Goal: Information Seeking & Learning: Learn about a topic

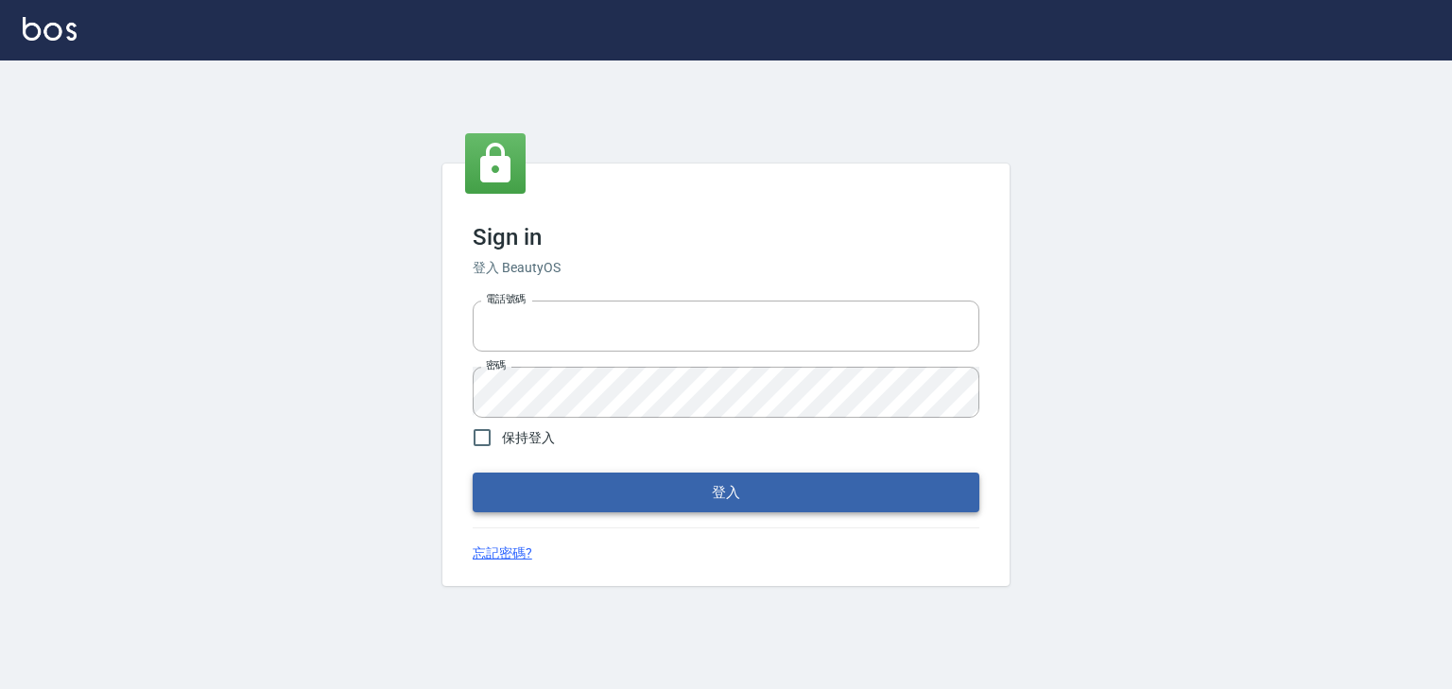
type input "0952331713"
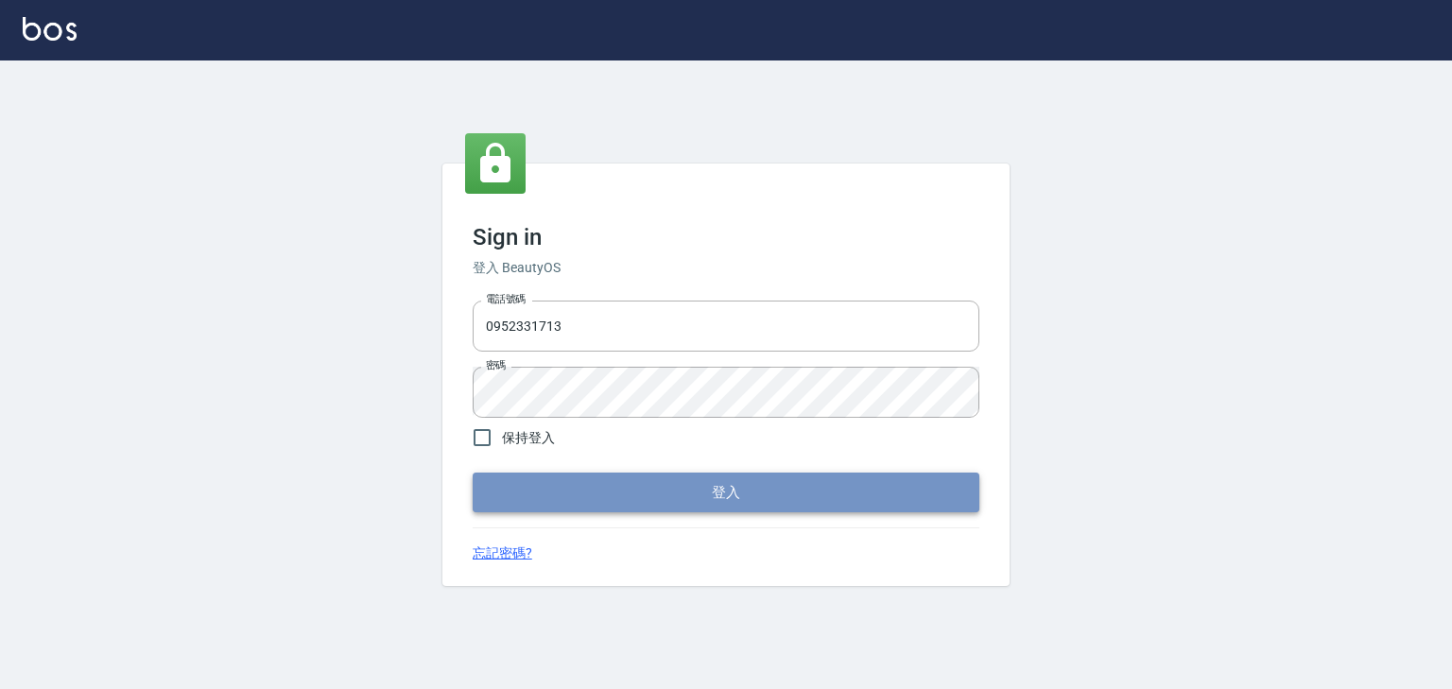
click at [719, 486] on button "登入" at bounding box center [726, 493] width 507 height 40
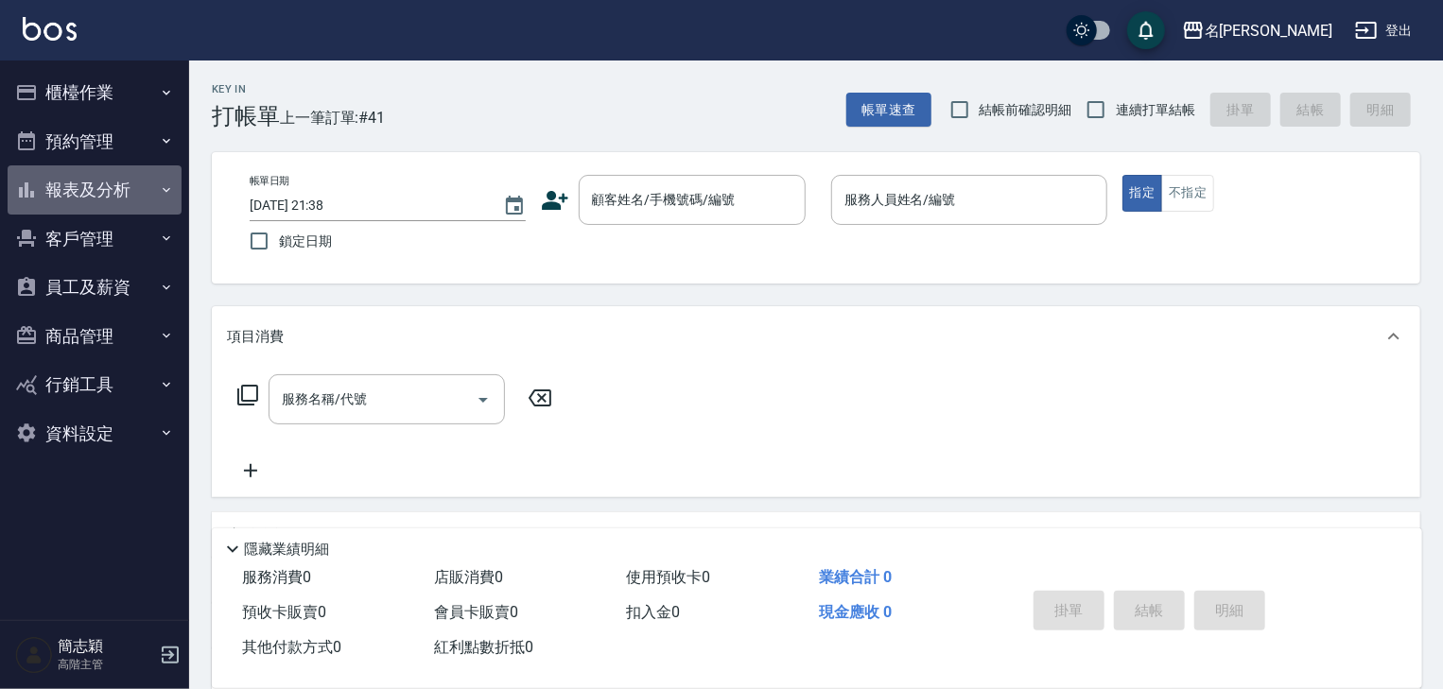
click at [165, 189] on icon "button" at bounding box center [167, 189] width 8 height 5
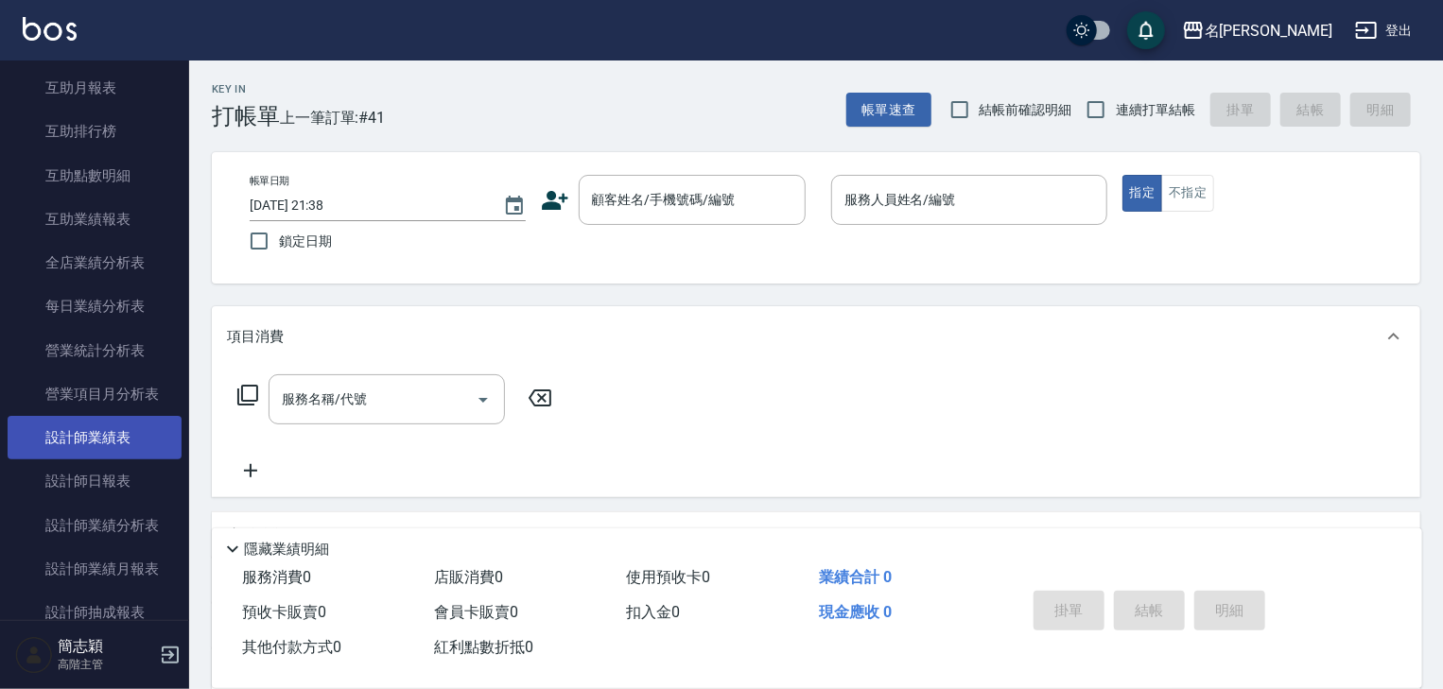
scroll to position [454, 0]
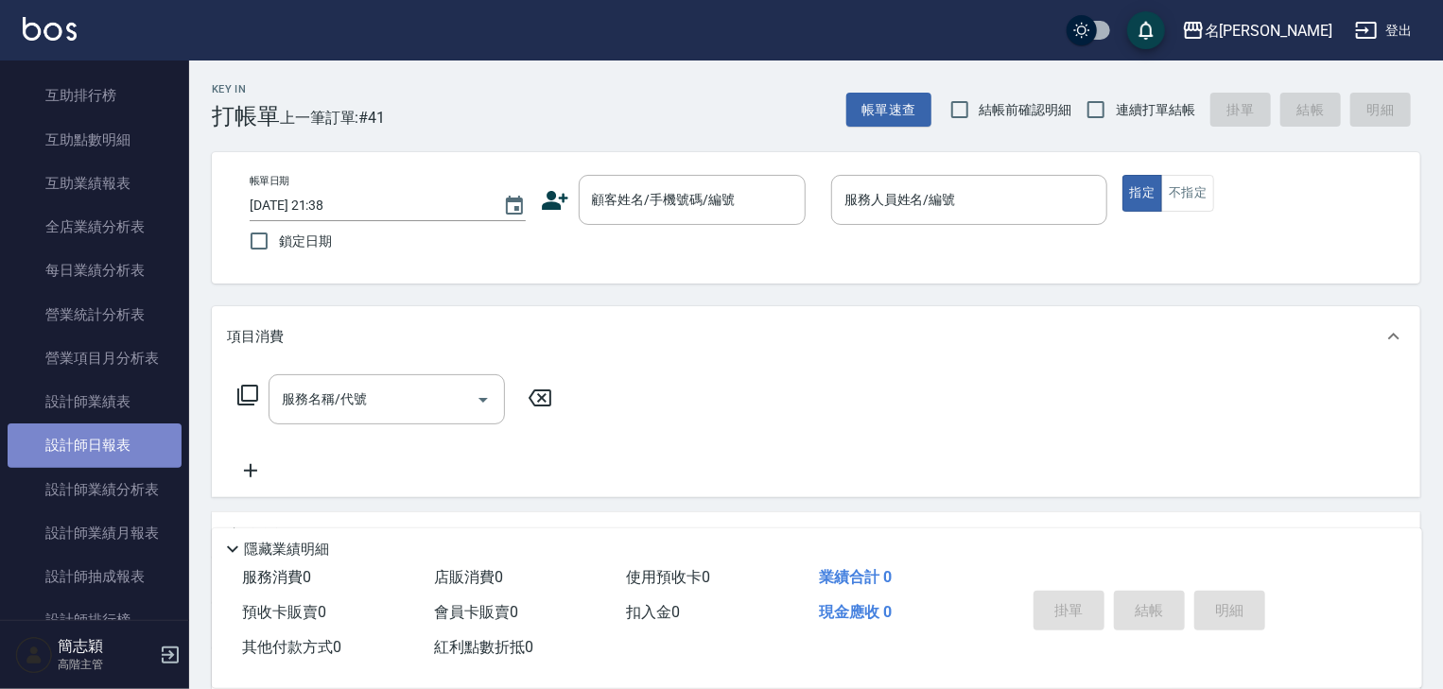
click at [125, 446] on link "設計師日報表" at bounding box center [95, 445] width 174 height 43
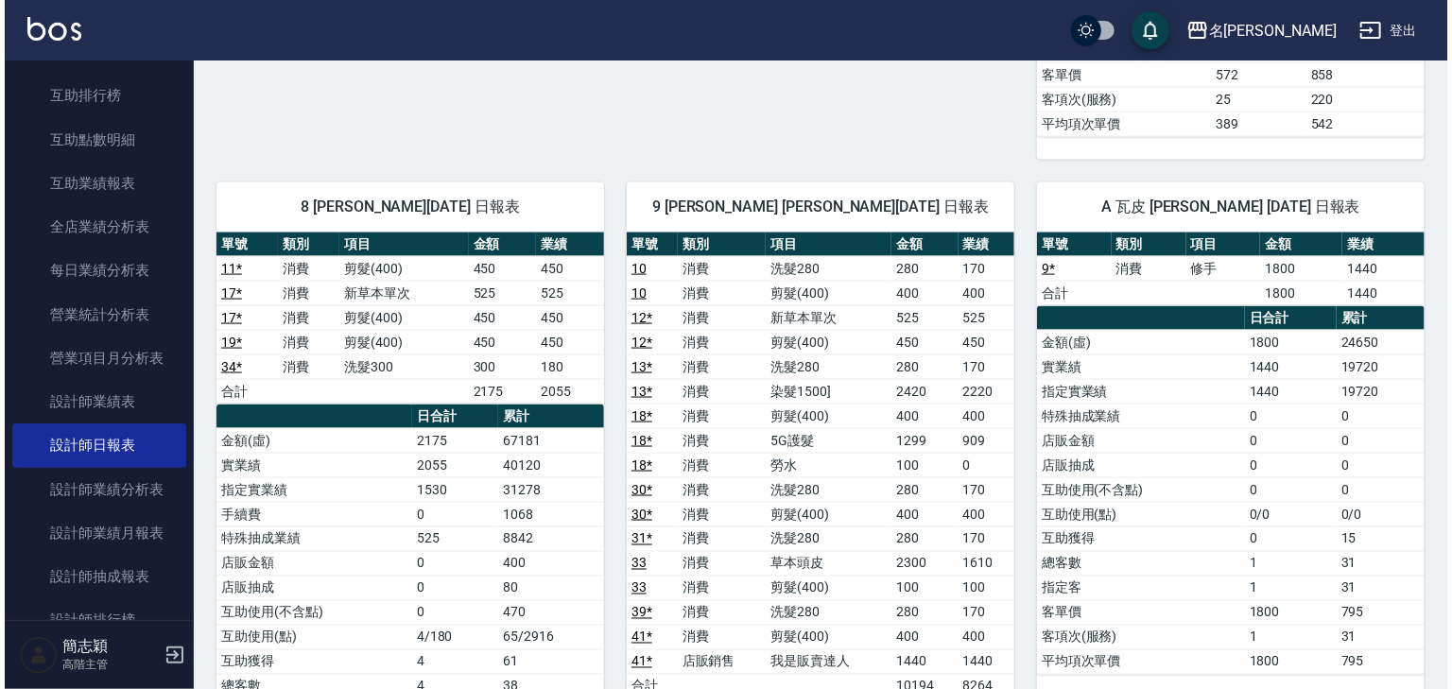
scroll to position [1003, 0]
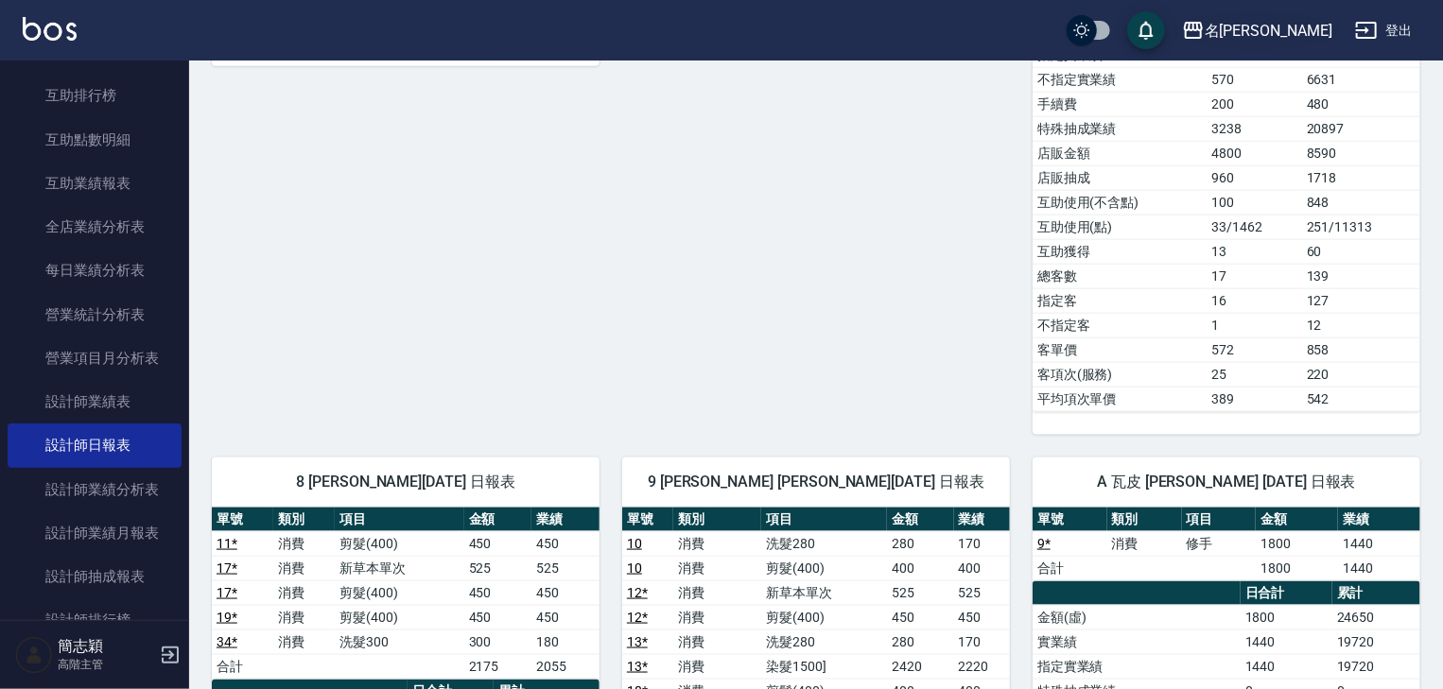
click at [1316, 23] on div "名[PERSON_NAME]" at bounding box center [1269, 31] width 128 height 24
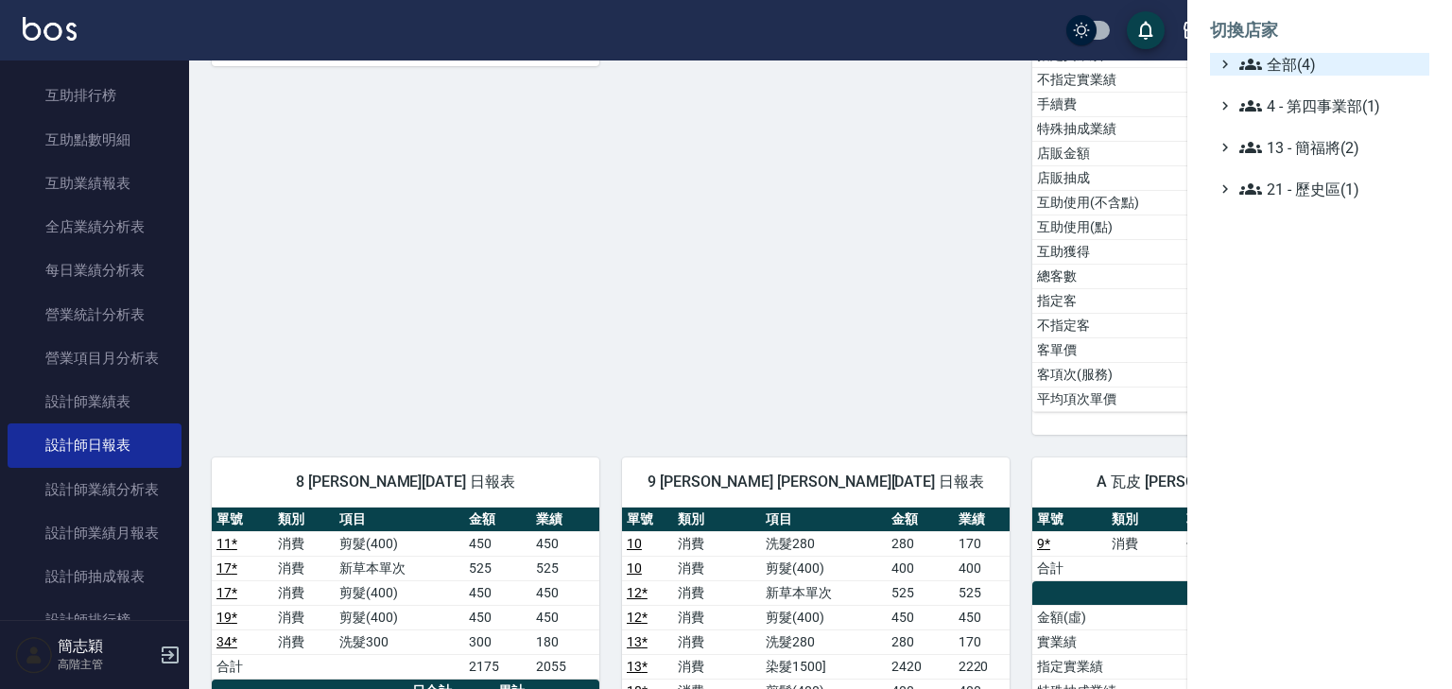
click at [1304, 62] on span "全部(4)" at bounding box center [1331, 64] width 182 height 23
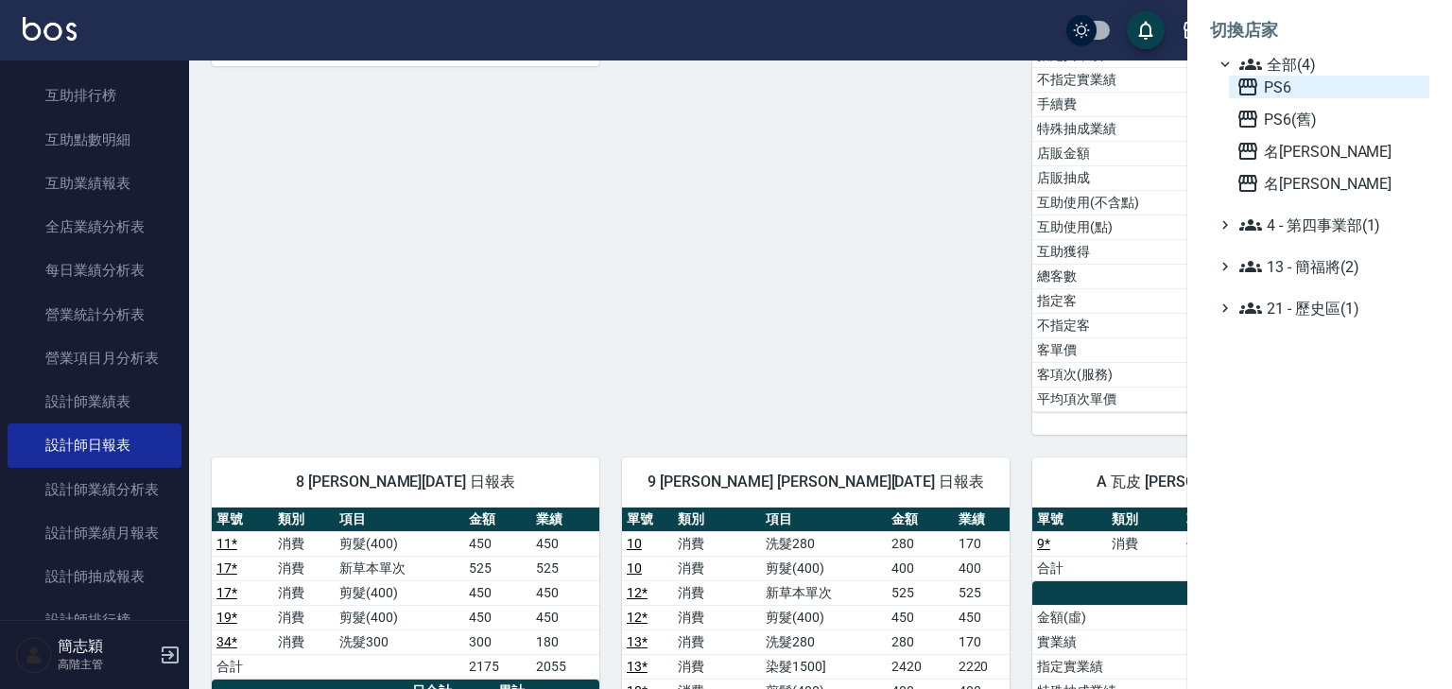
click at [1294, 83] on span "PS6" at bounding box center [1329, 87] width 185 height 23
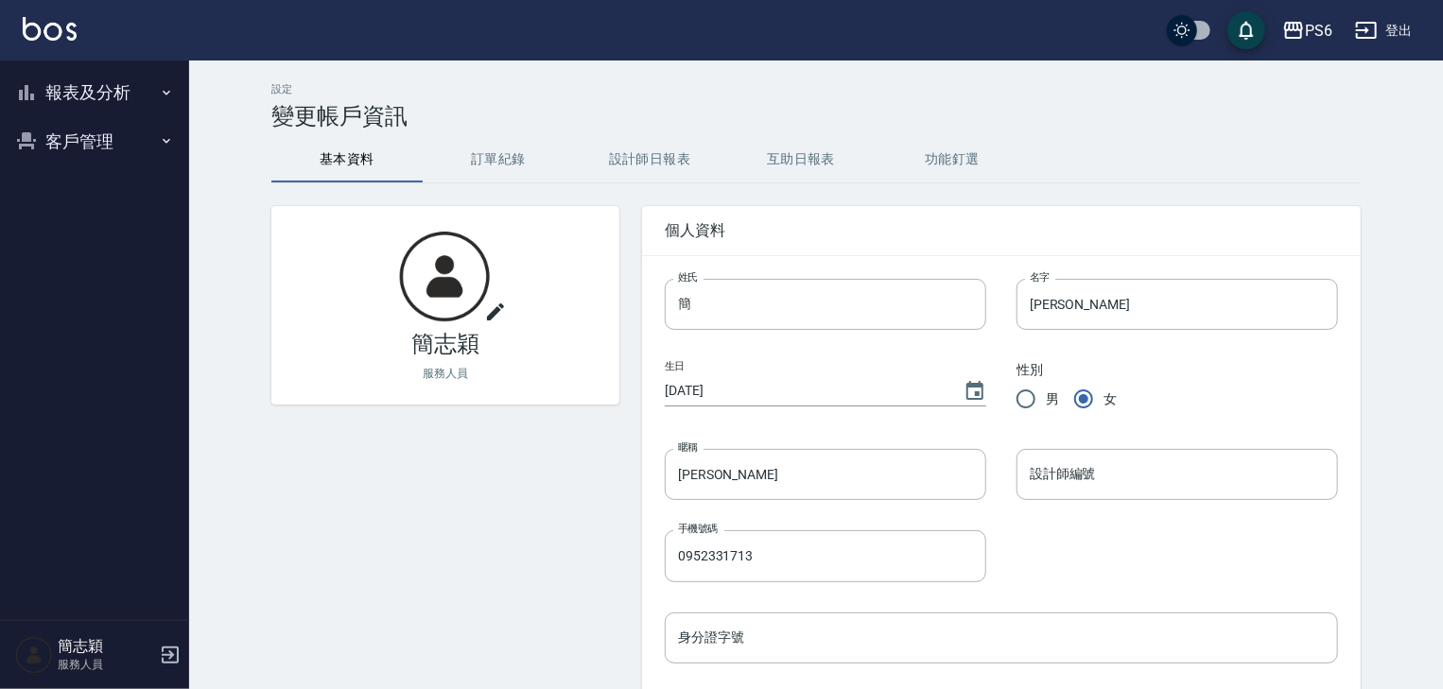
click at [166, 88] on icon "button" at bounding box center [166, 92] width 15 height 15
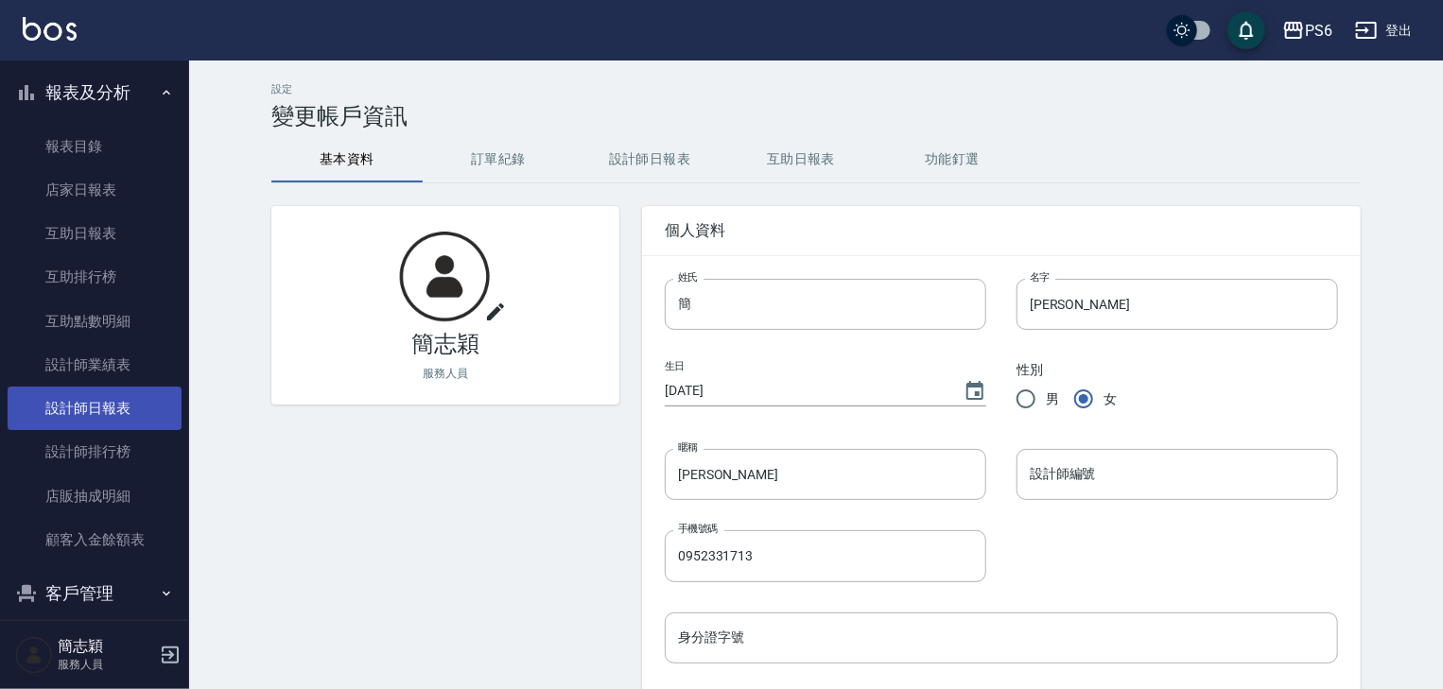
click at [111, 407] on link "設計師日報表" at bounding box center [95, 408] width 174 height 43
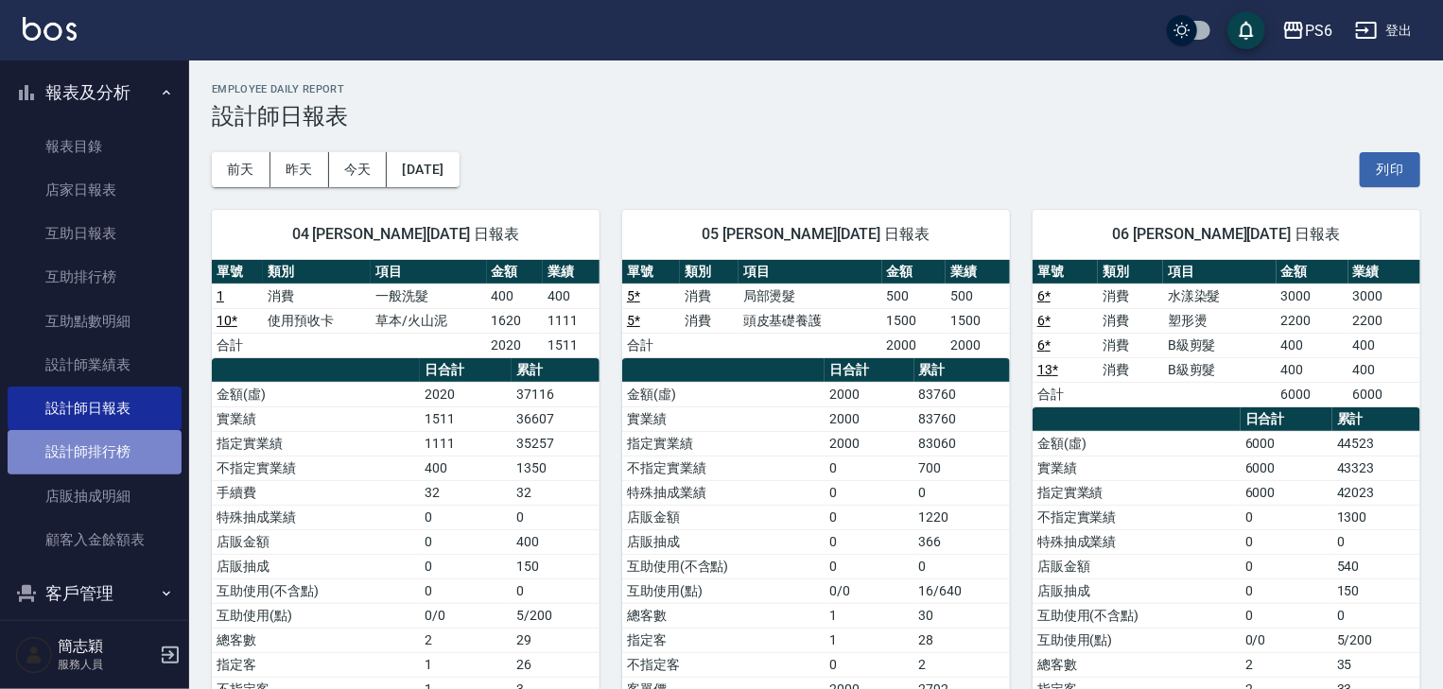
click at [112, 455] on link "設計師排行榜" at bounding box center [95, 451] width 174 height 43
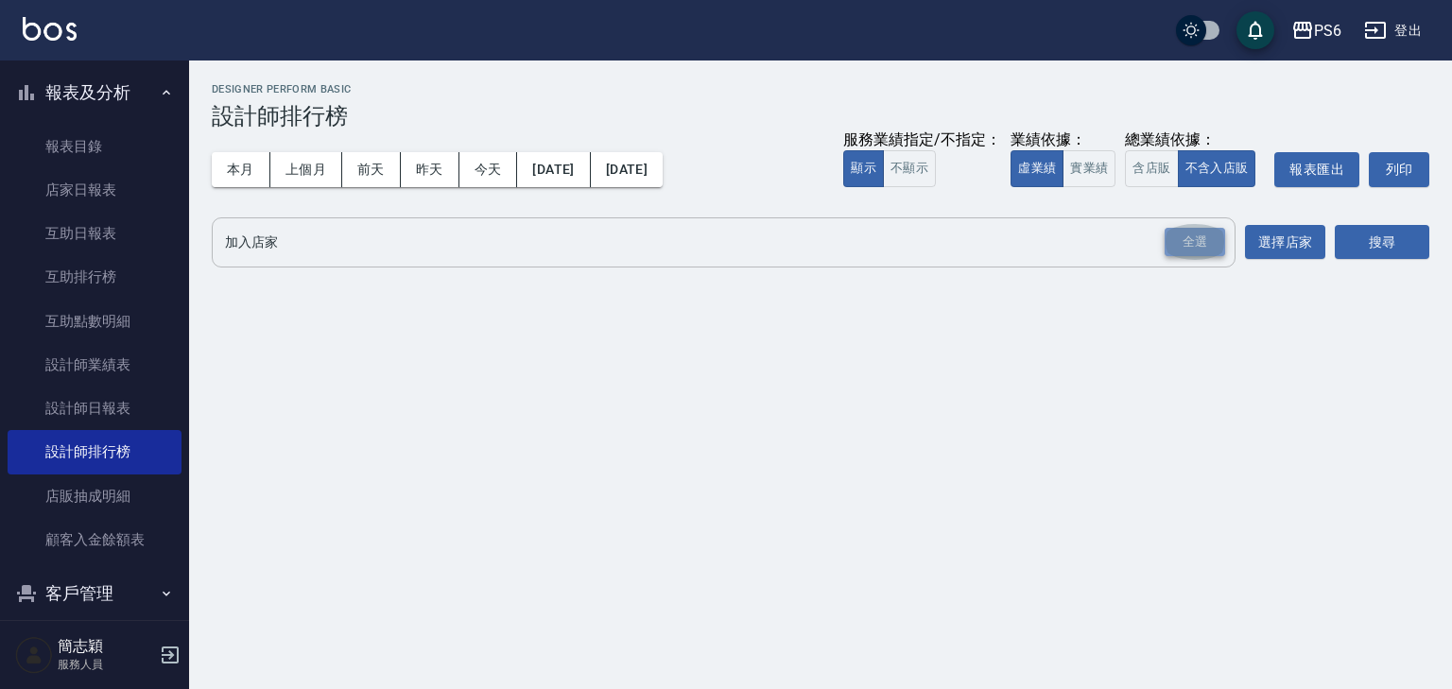
click at [1208, 253] on div "全選" at bounding box center [1195, 242] width 61 height 29
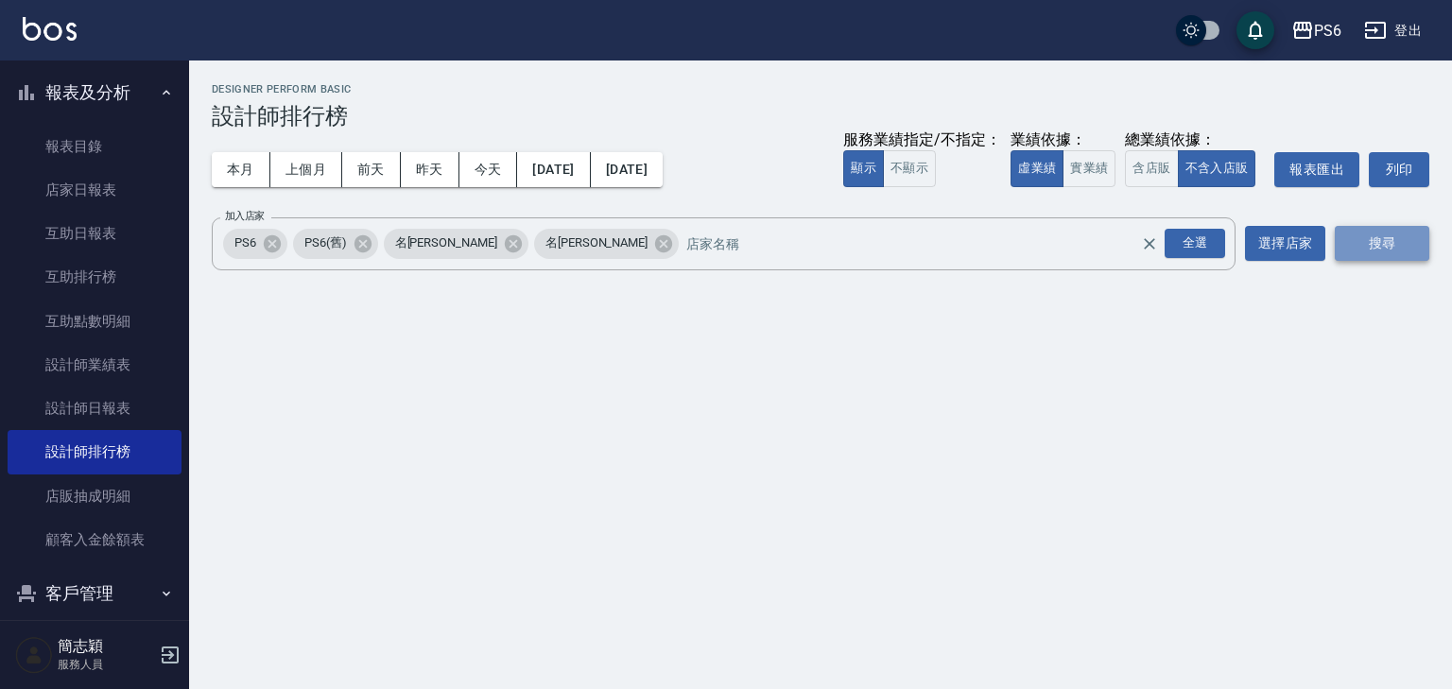
click at [1388, 235] on button "搜尋" at bounding box center [1382, 243] width 95 height 35
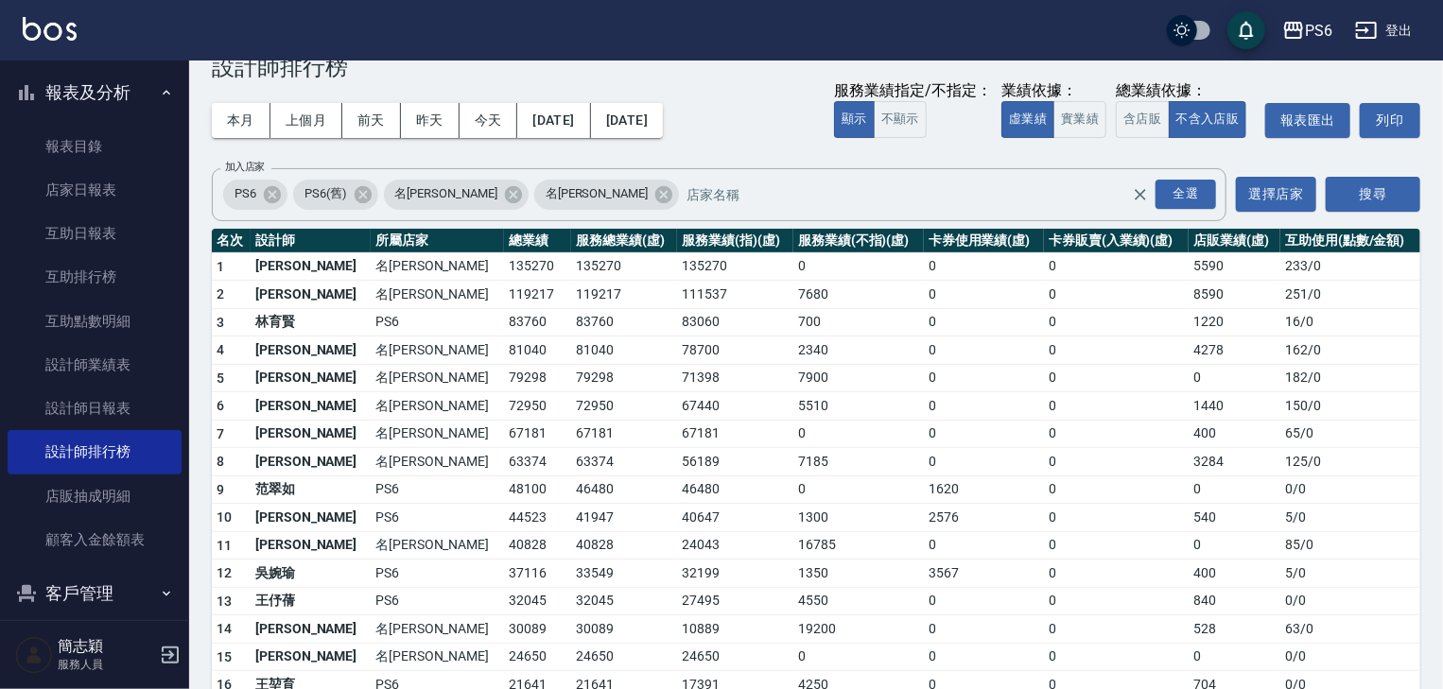
scroll to position [76, 0]
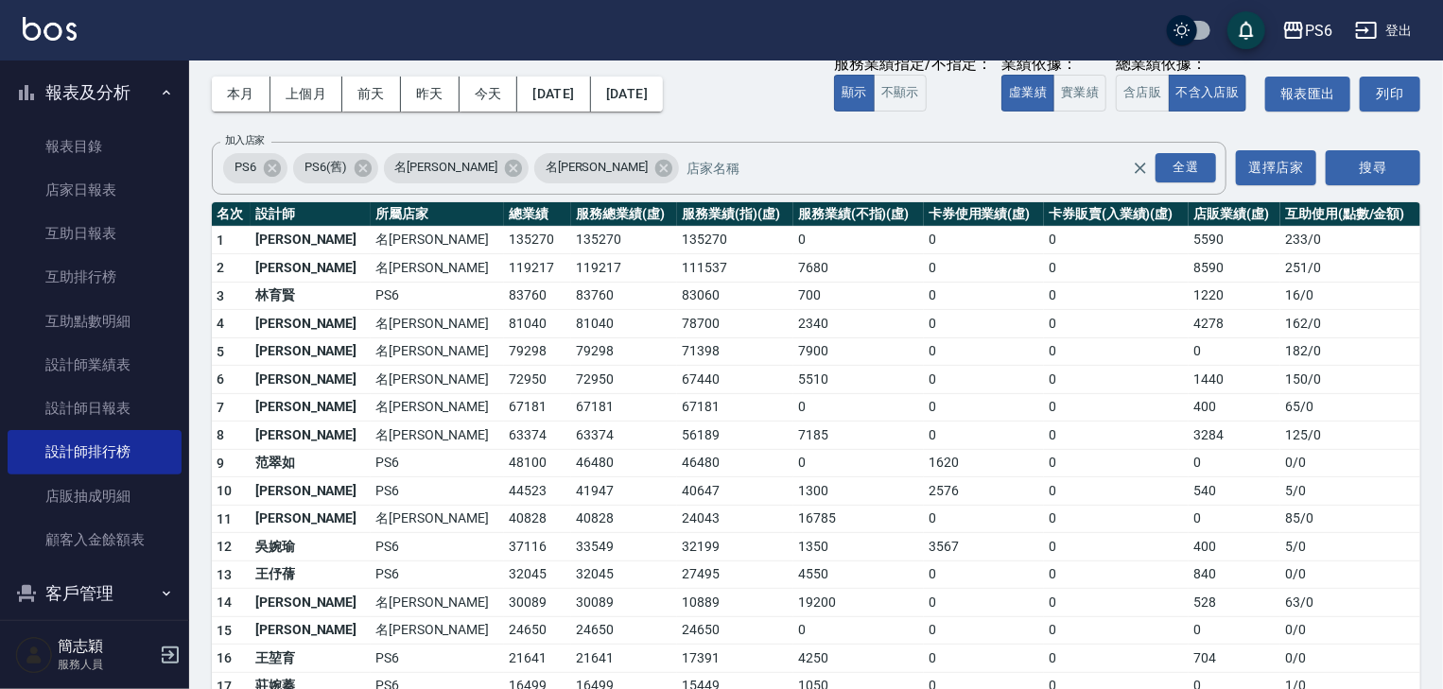
click at [1400, 30] on button "登出" at bounding box center [1383, 30] width 73 height 35
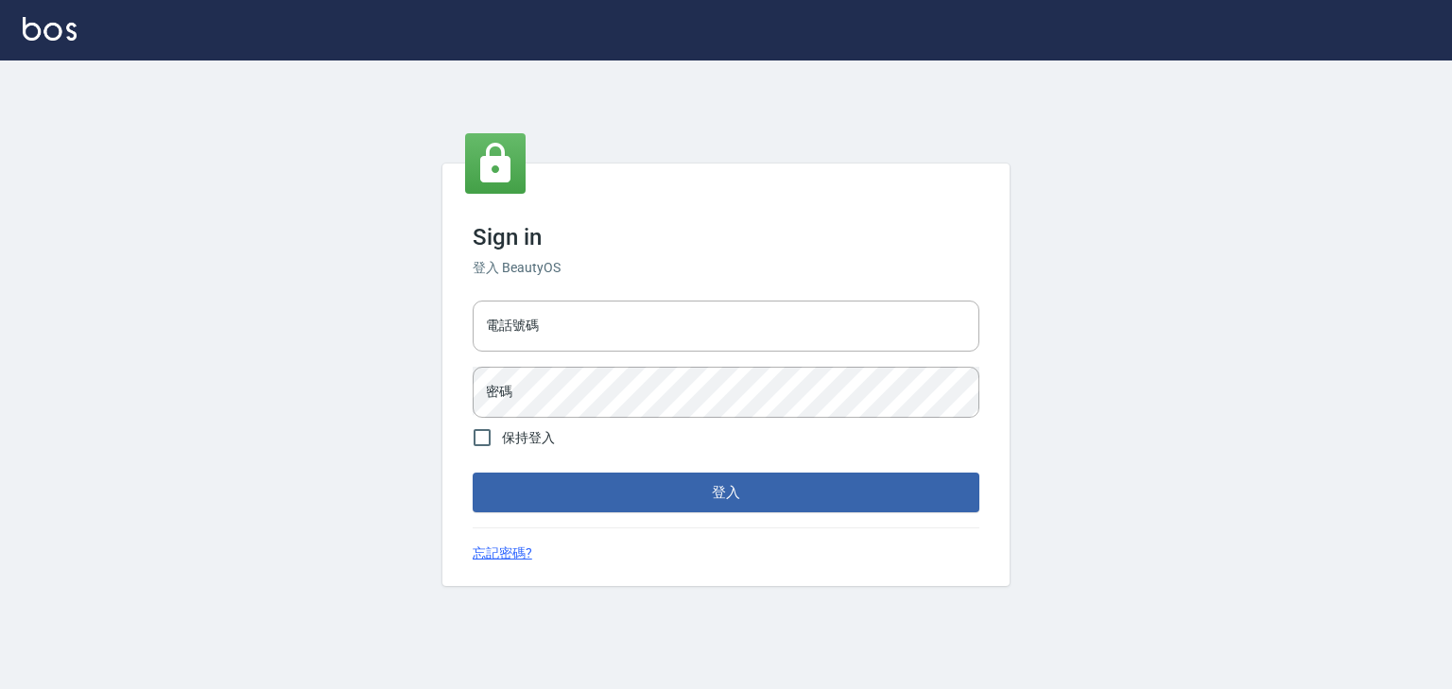
type input "0952331713"
